Goal: Task Accomplishment & Management: Use online tool/utility

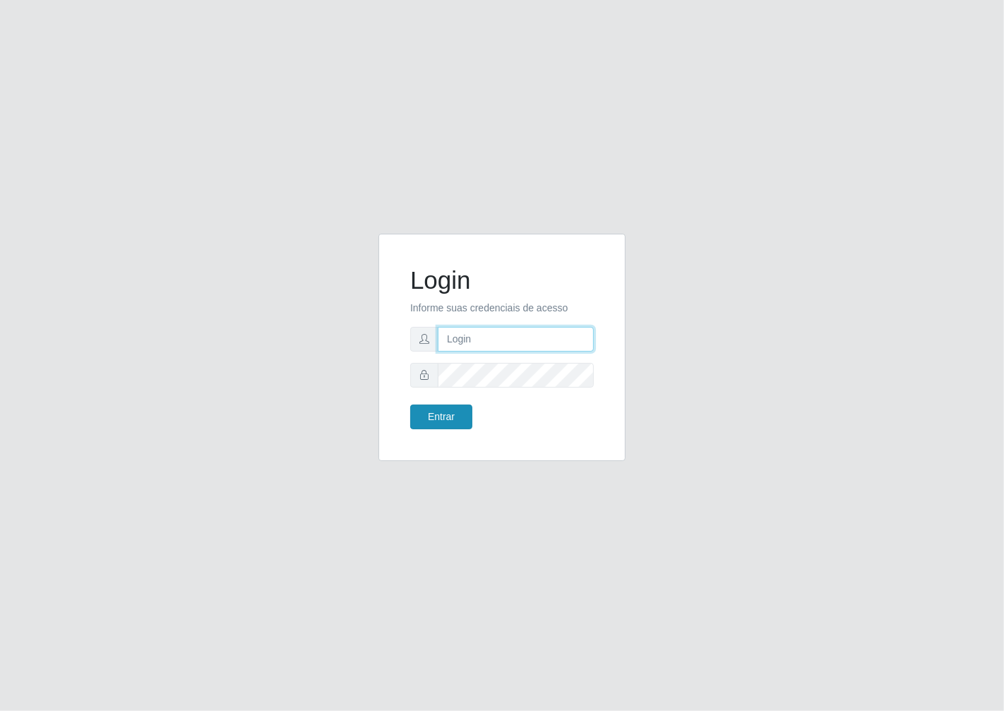
type input "janaina@iwof"
click at [450, 421] on button "Entrar" at bounding box center [441, 416] width 62 height 25
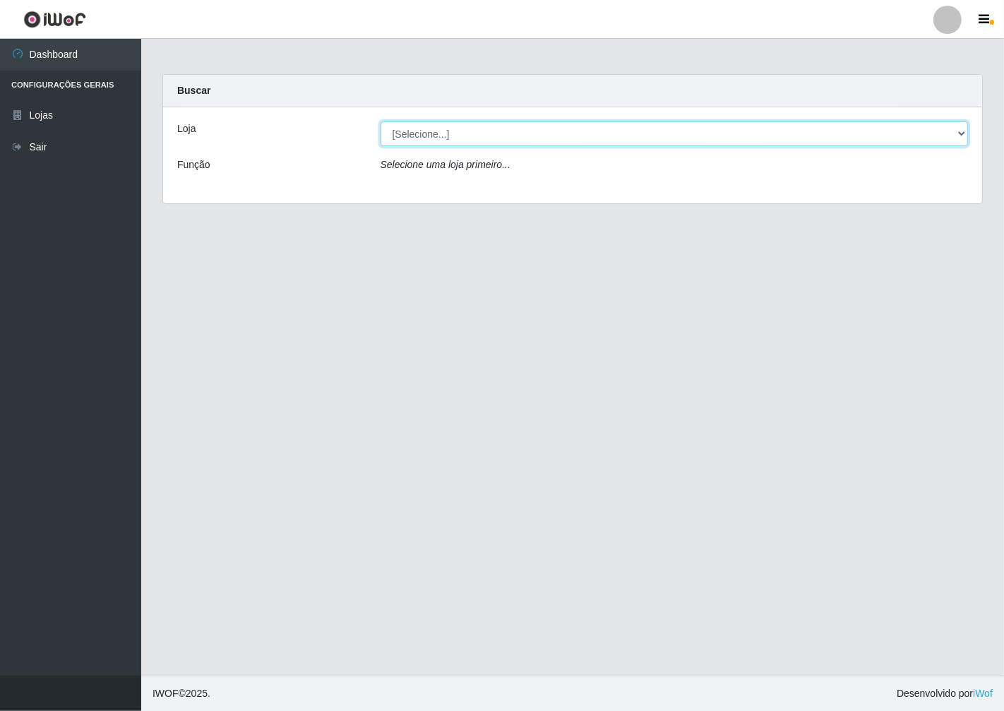
click at [961, 128] on select "[Selecione...] Minimercado Filezão" at bounding box center [674, 133] width 588 height 25
select select "204"
click at [380, 121] on select "[Selecione...] Minimercado Filezão" at bounding box center [674, 133] width 588 height 25
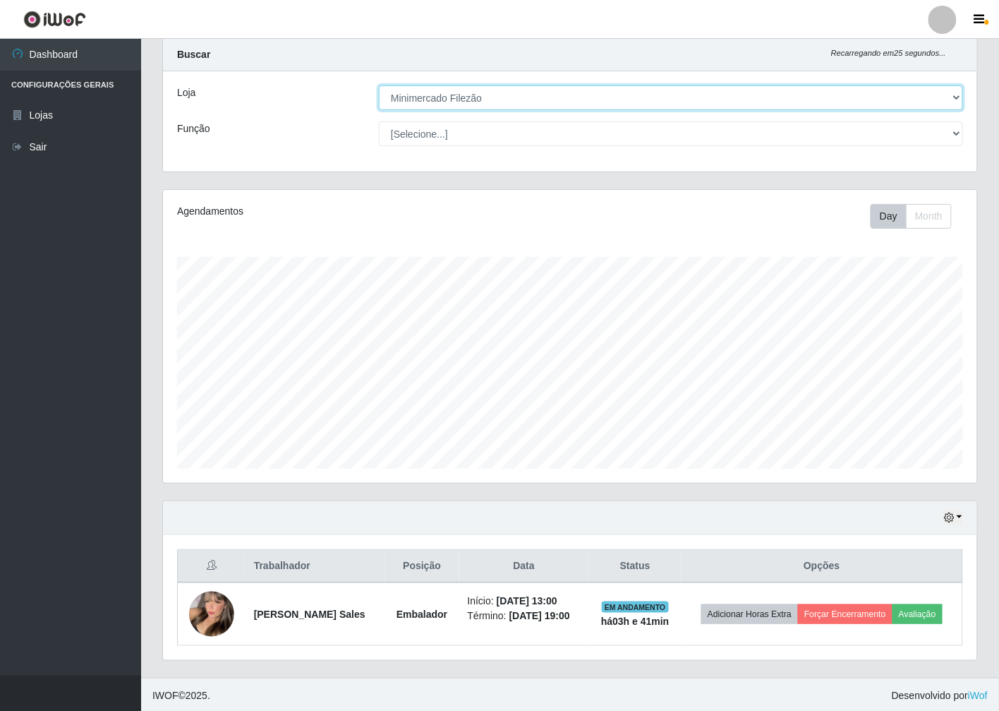
scroll to position [37, 0]
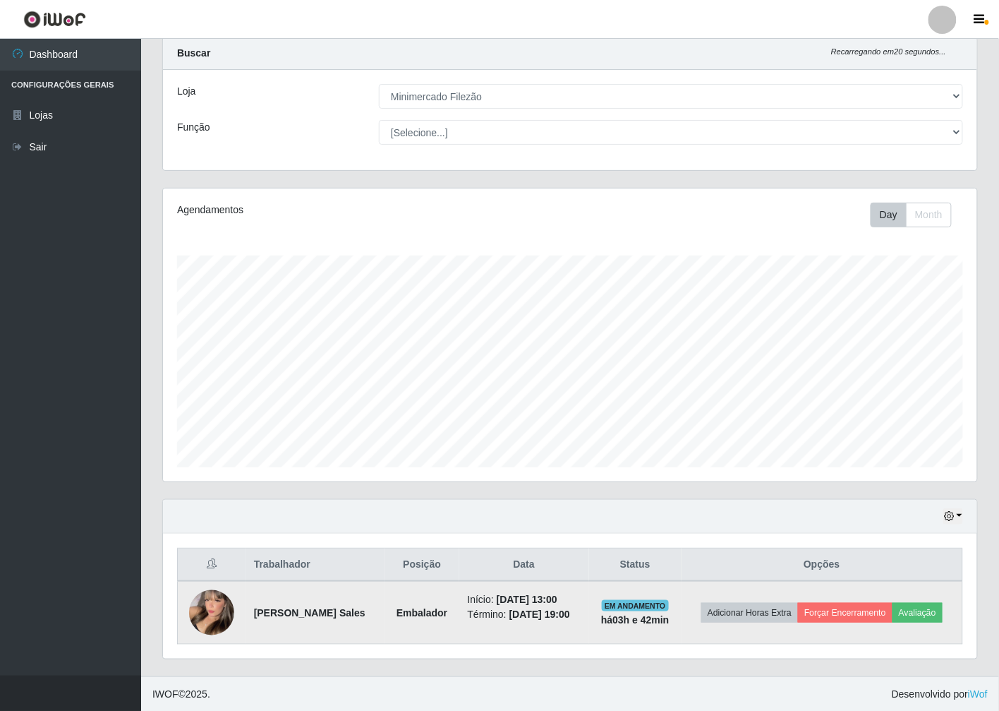
click at [217, 608] on img at bounding box center [211, 613] width 45 height 62
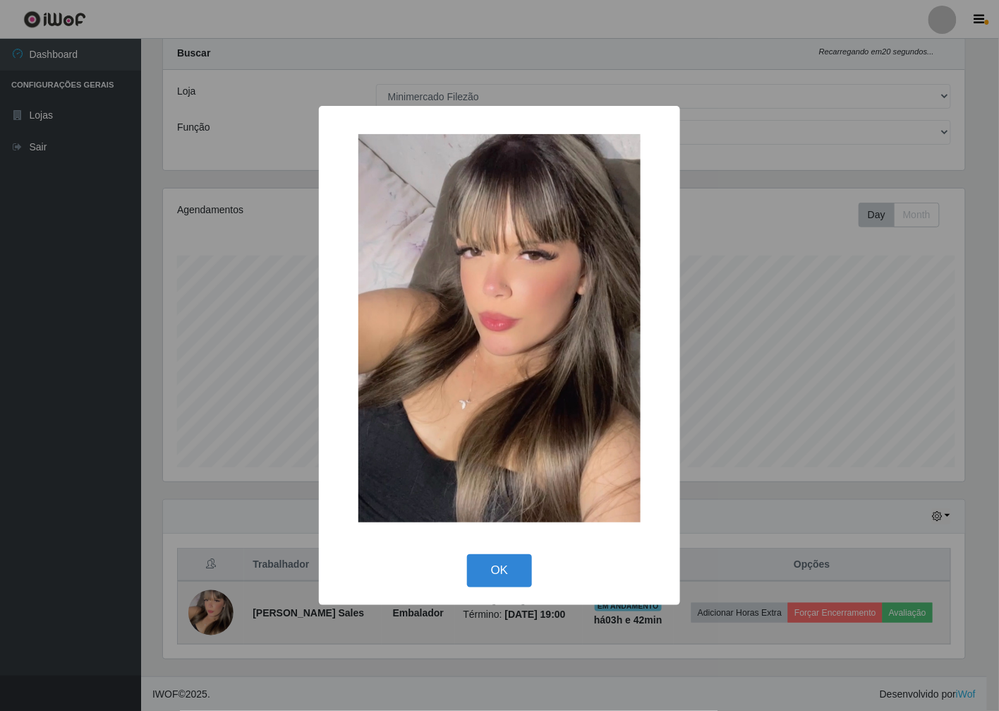
scroll to position [292, 806]
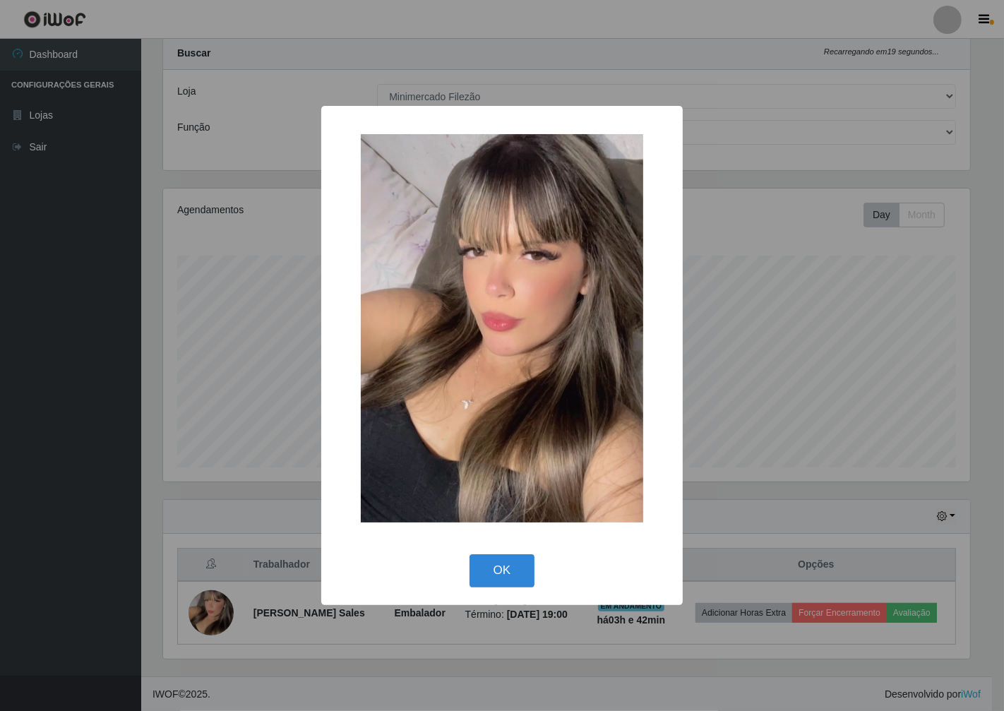
drag, startPoint x: 469, startPoint y: 563, endPoint x: 476, endPoint y: 549, distance: 15.8
click at [471, 565] on button "OK" at bounding box center [502, 570] width 66 height 33
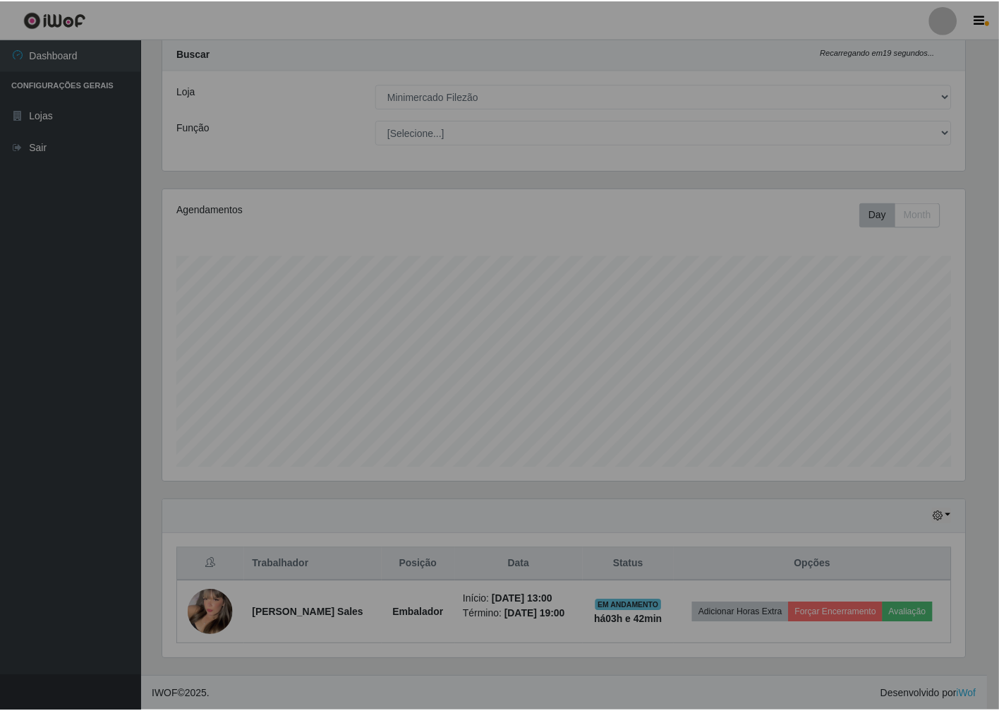
scroll to position [292, 814]
